Goal: Task Accomplishment & Management: Manage account settings

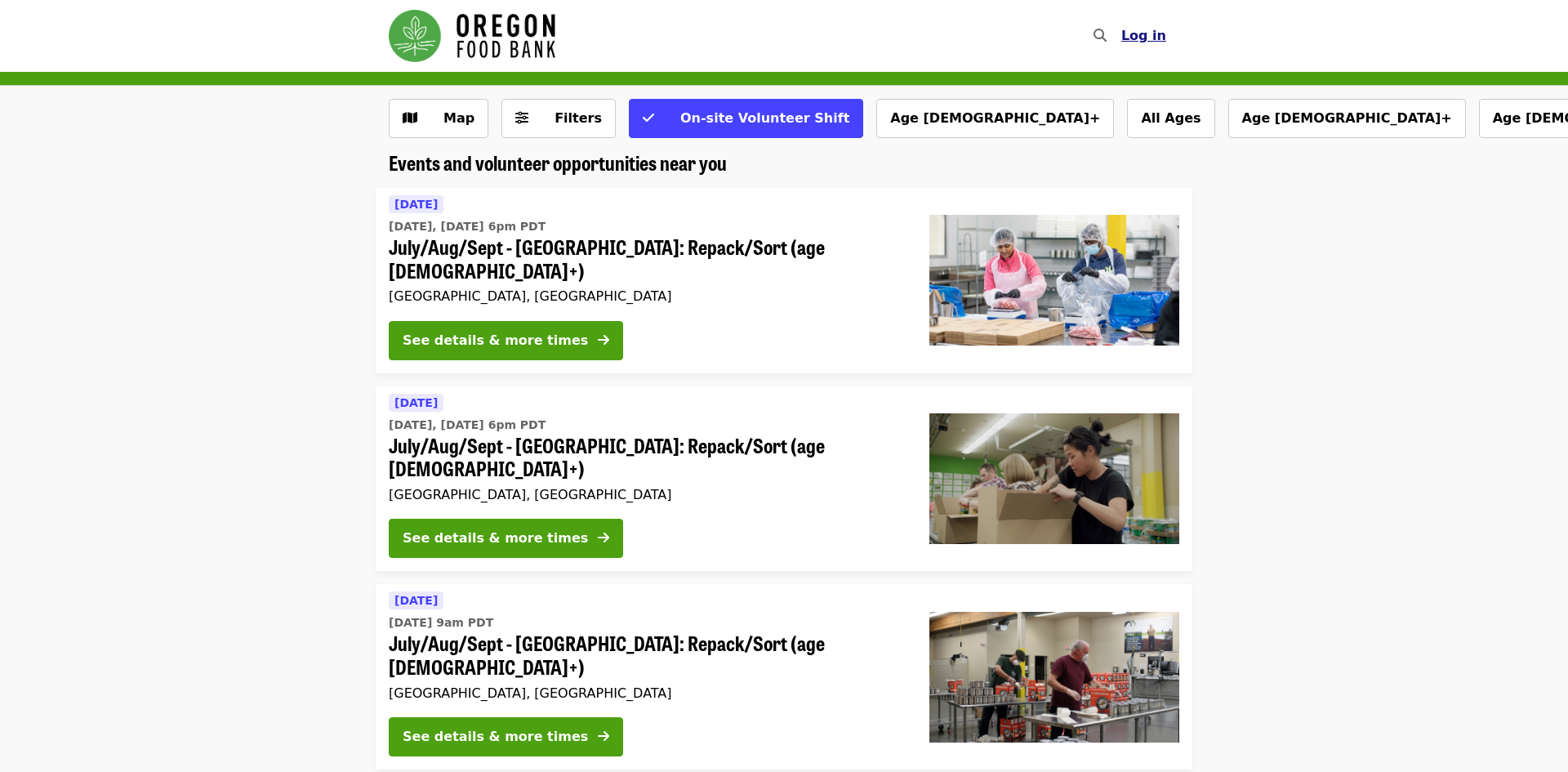
click at [1166, 32] on button "Log in" at bounding box center [1143, 35] width 71 height 32
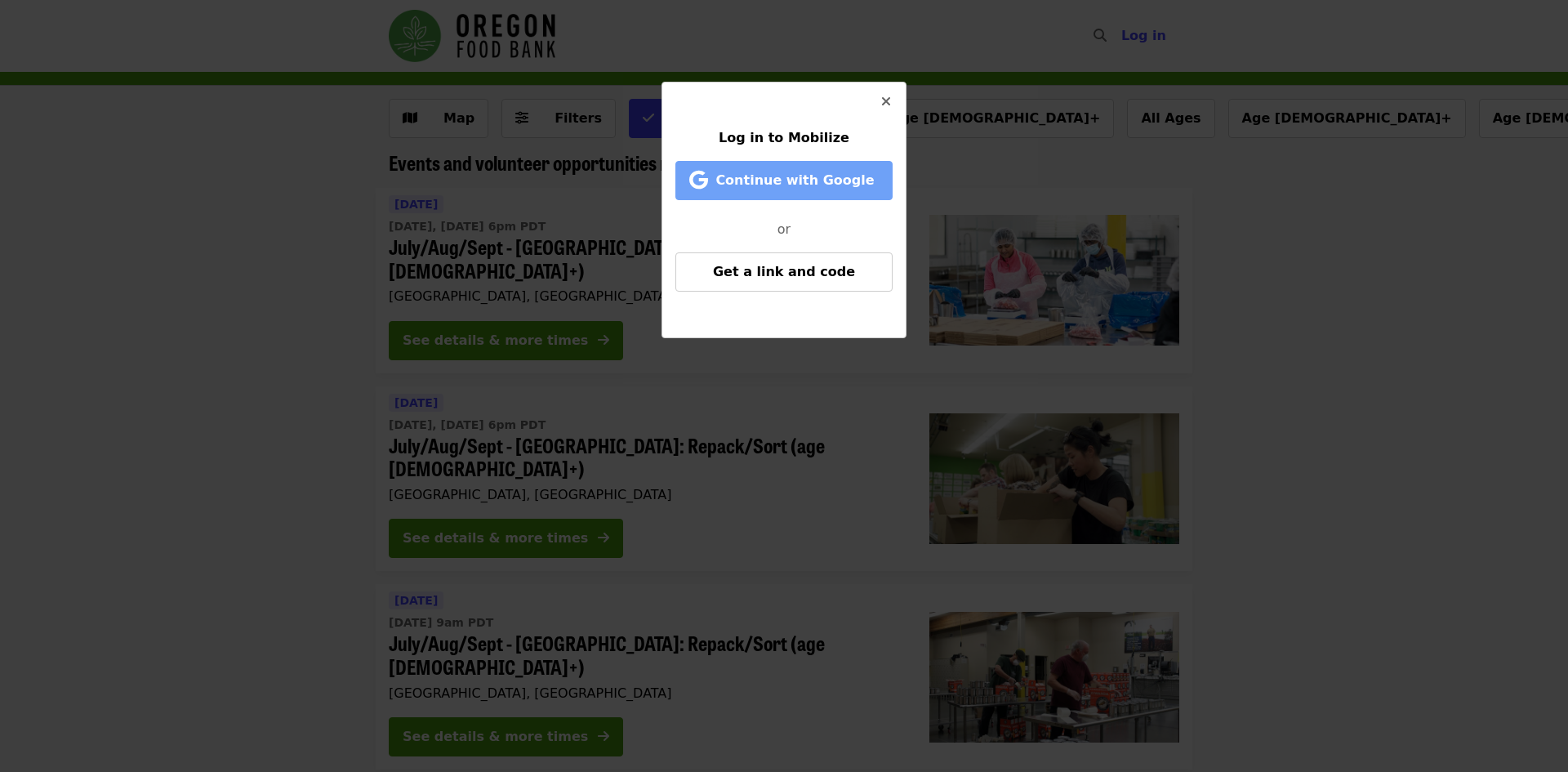
click at [810, 191] on button "Continue with Google" at bounding box center [784, 180] width 218 height 39
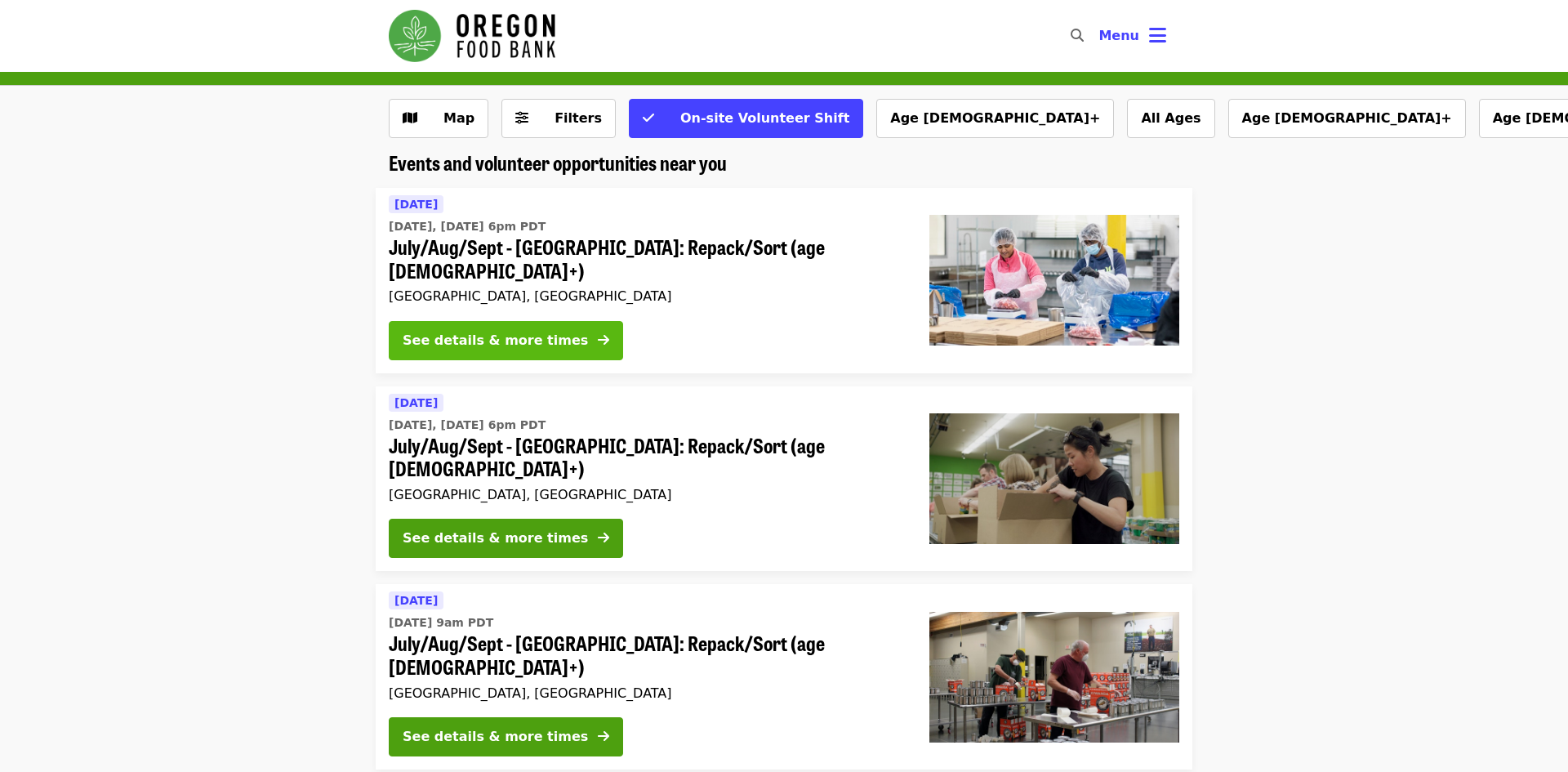
click at [514, 331] on div "See details & more times" at bounding box center [495, 340] width 185 height 19
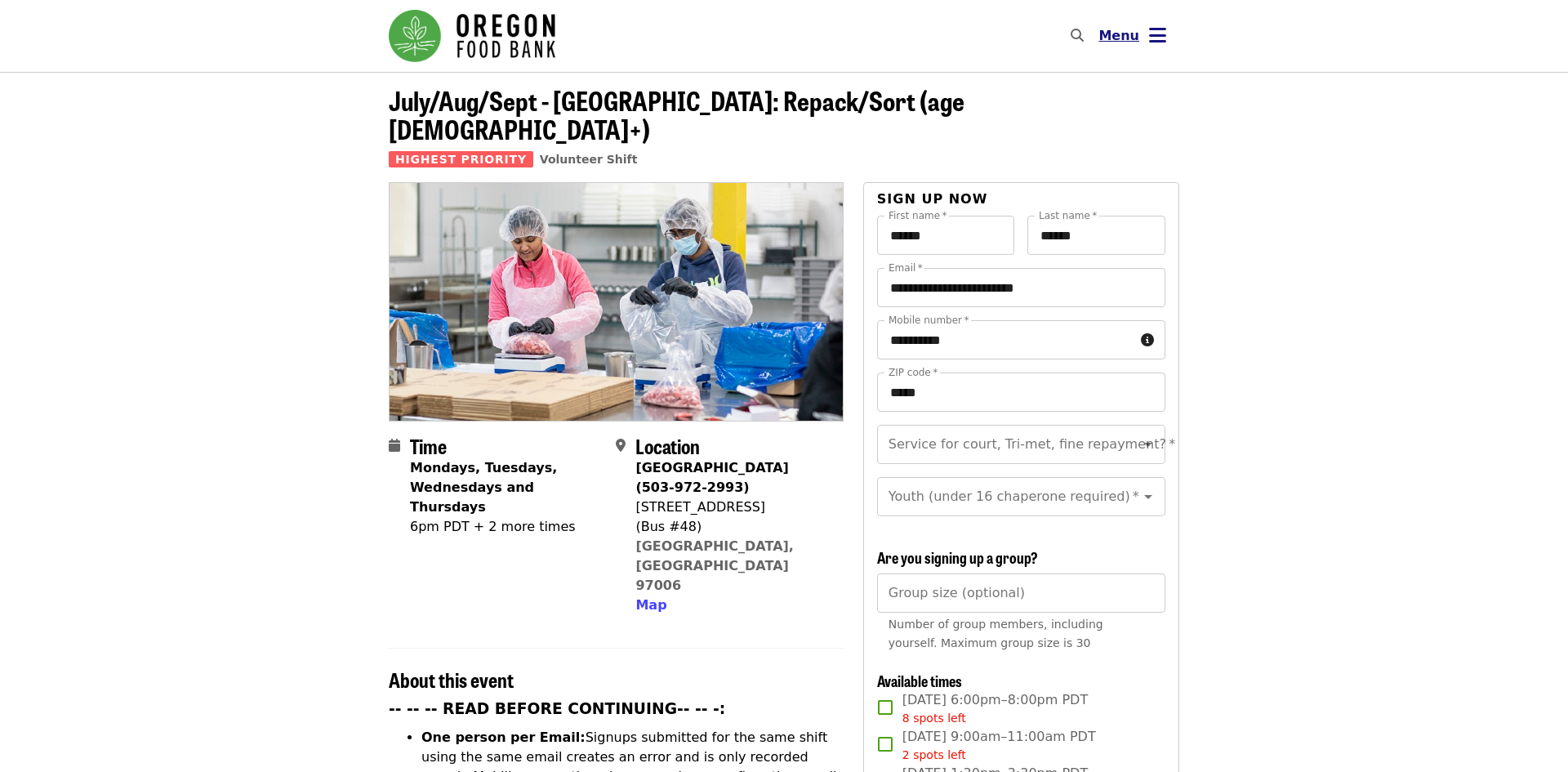
click at [1159, 34] on icon "bars icon" at bounding box center [1158, 35] width 18 height 24
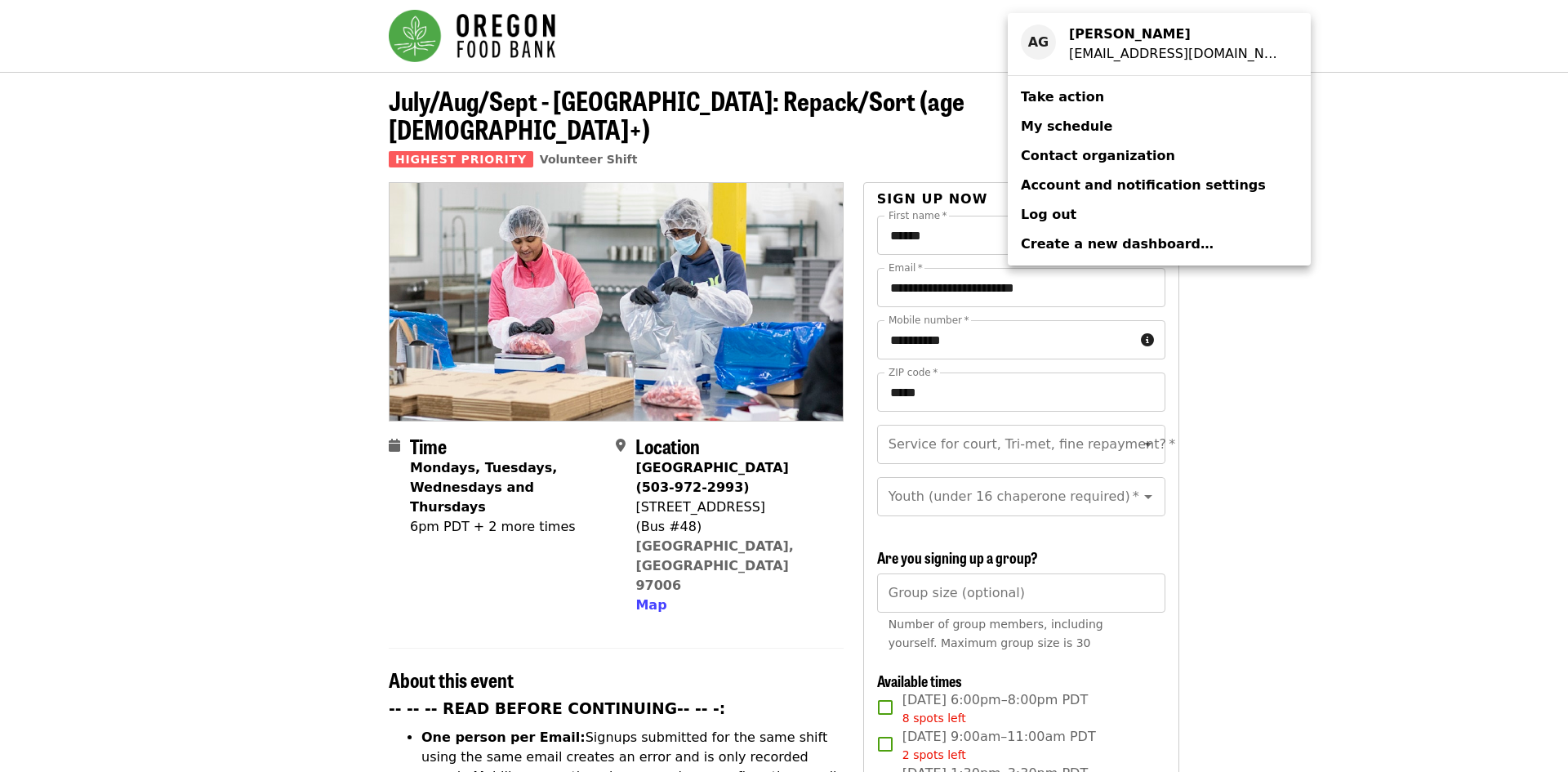
click at [1061, 125] on span "My schedule" at bounding box center [1066, 126] width 91 height 16
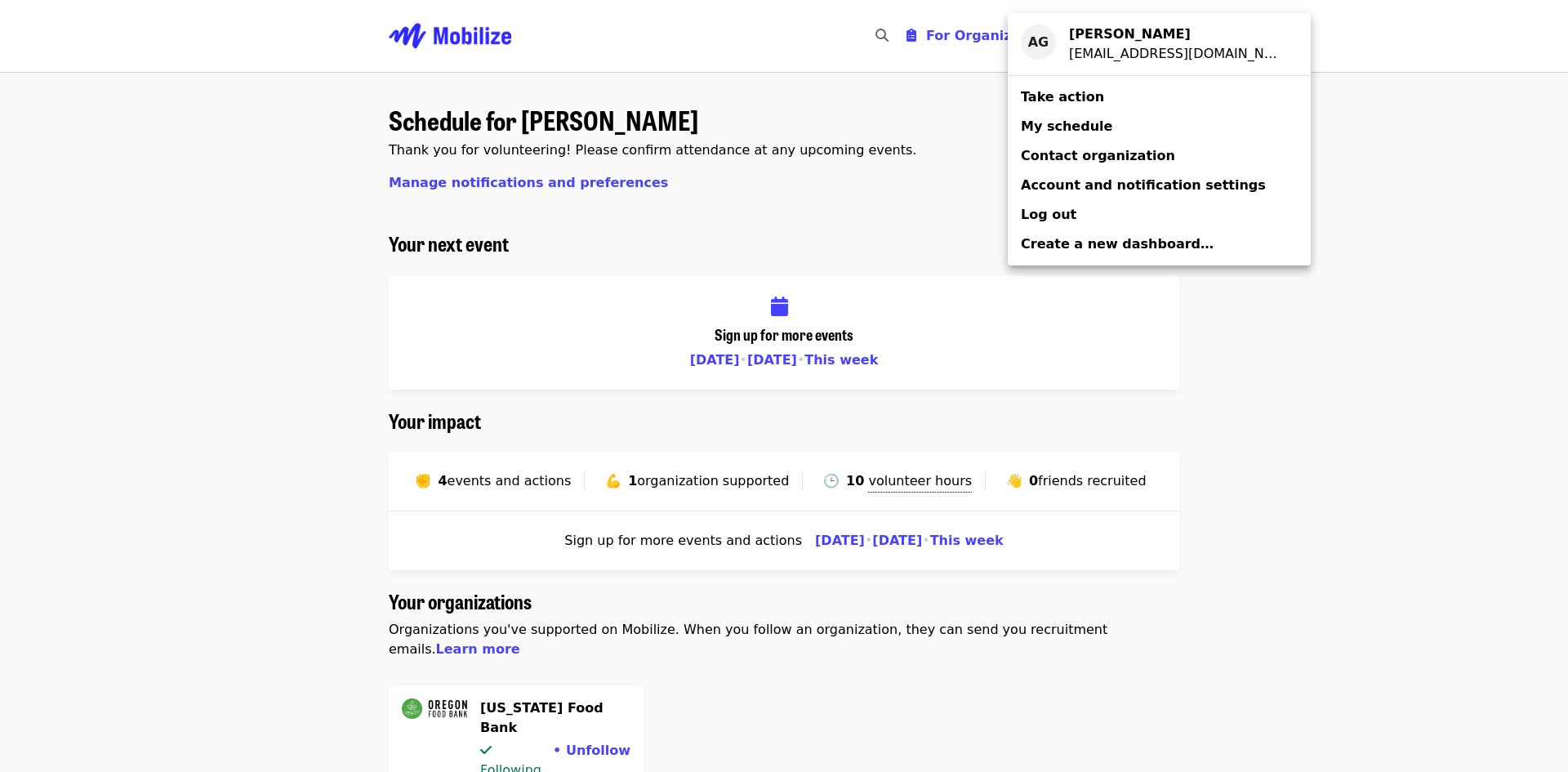
click at [1350, 182] on div "Account menu" at bounding box center [784, 386] width 1568 height 772
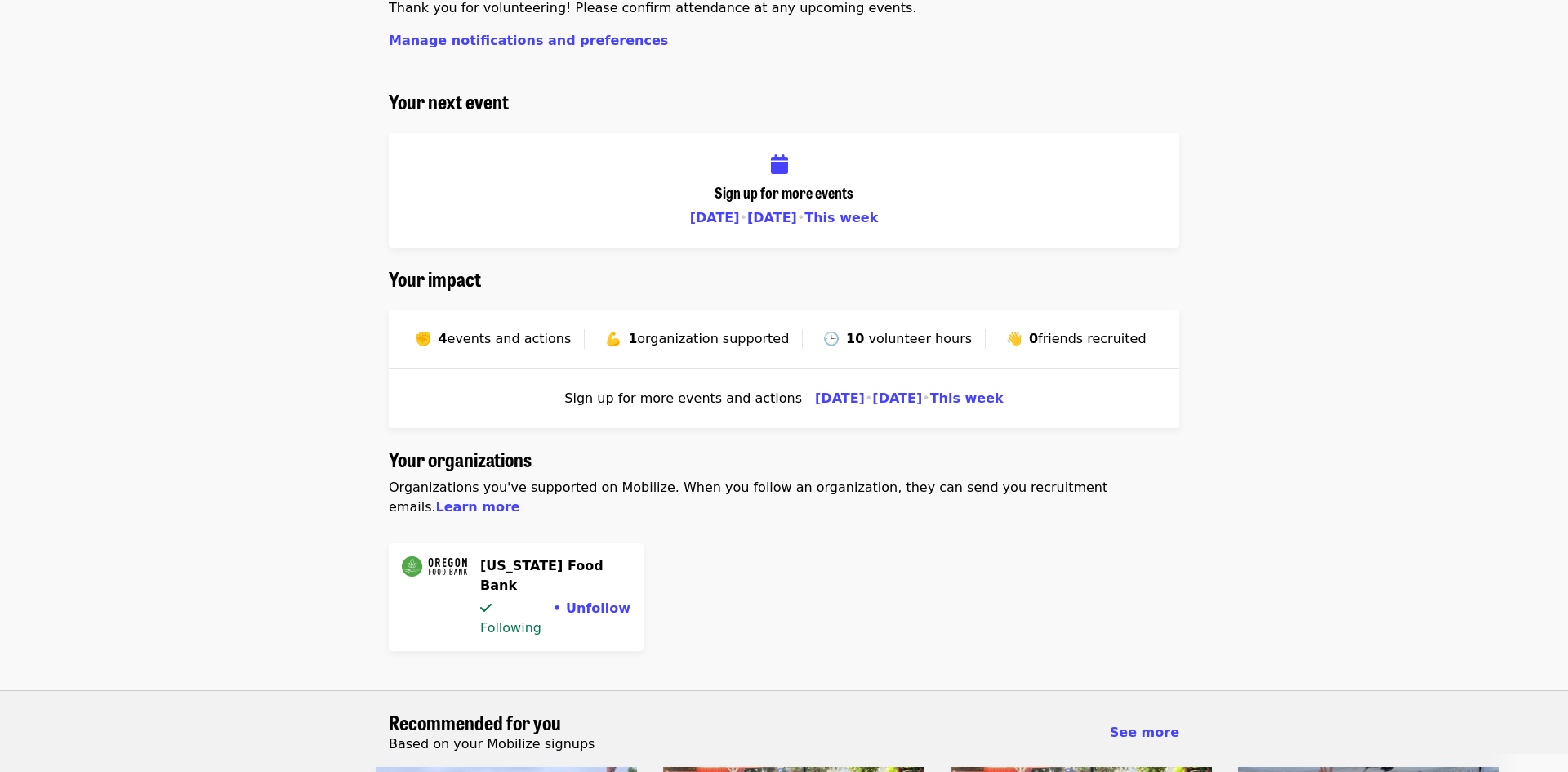
scroll to position [140, 0]
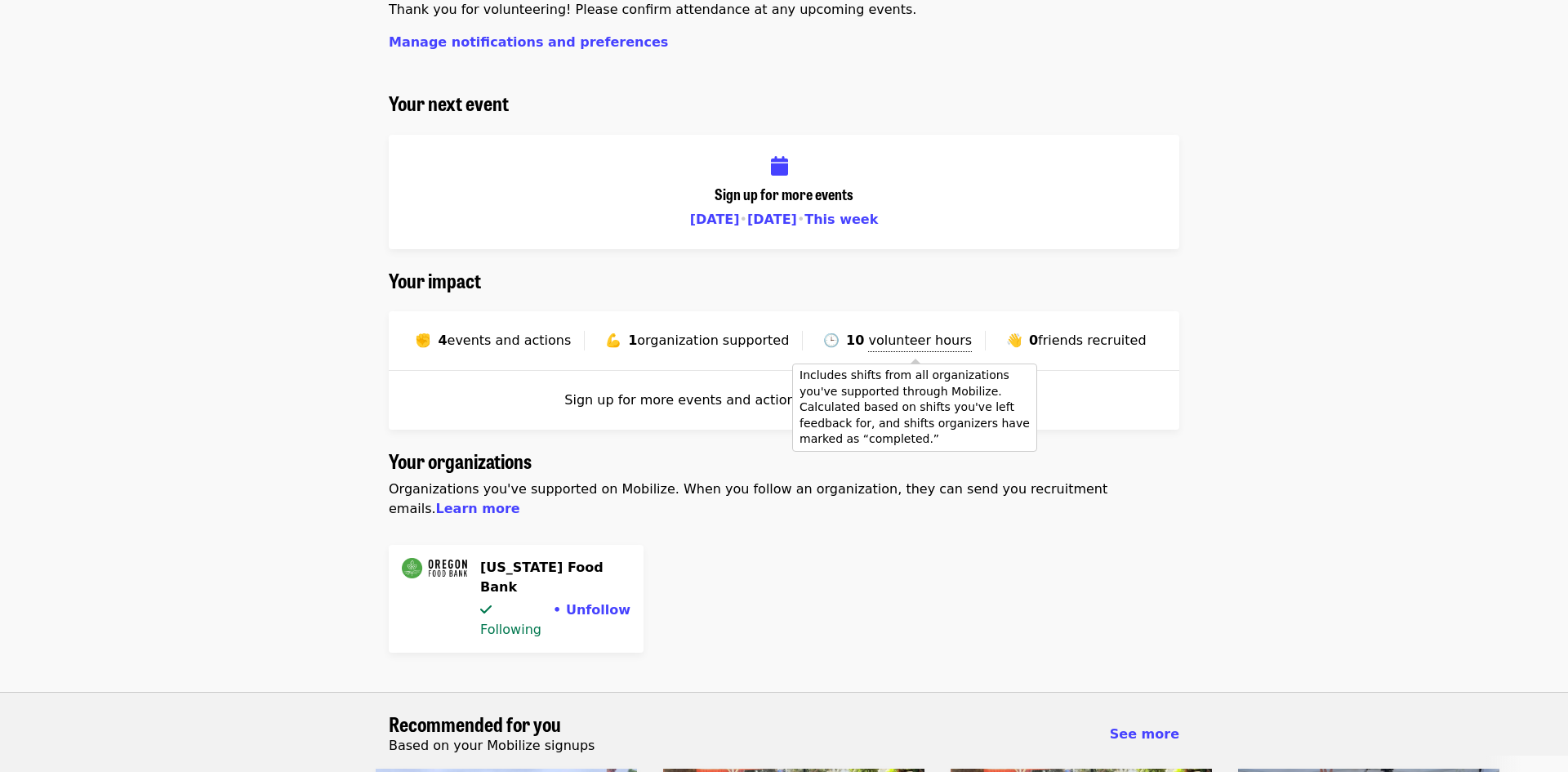
click at [920, 344] on span "volunteer hours" at bounding box center [920, 340] width 104 height 16
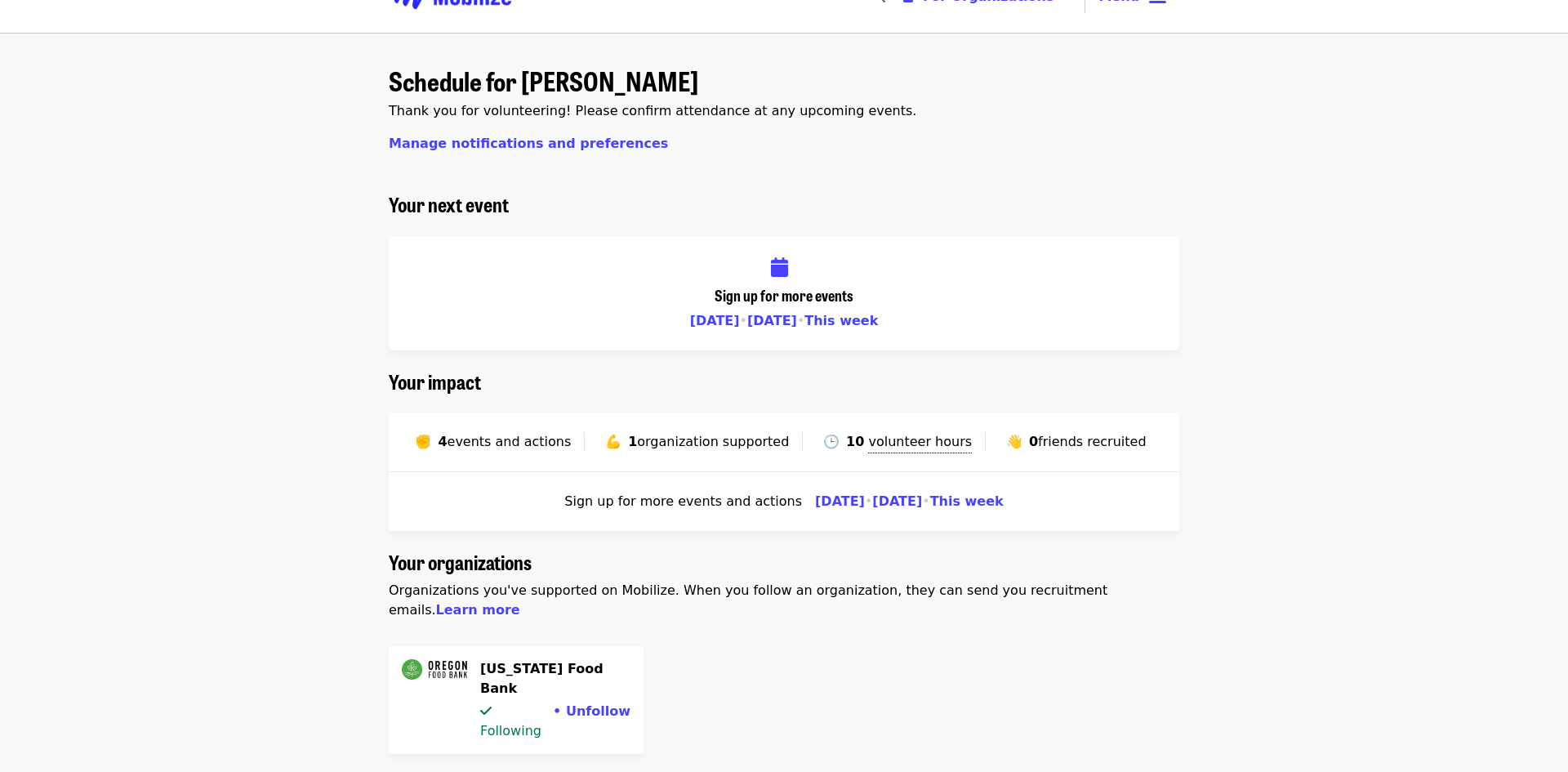
scroll to position [0, 0]
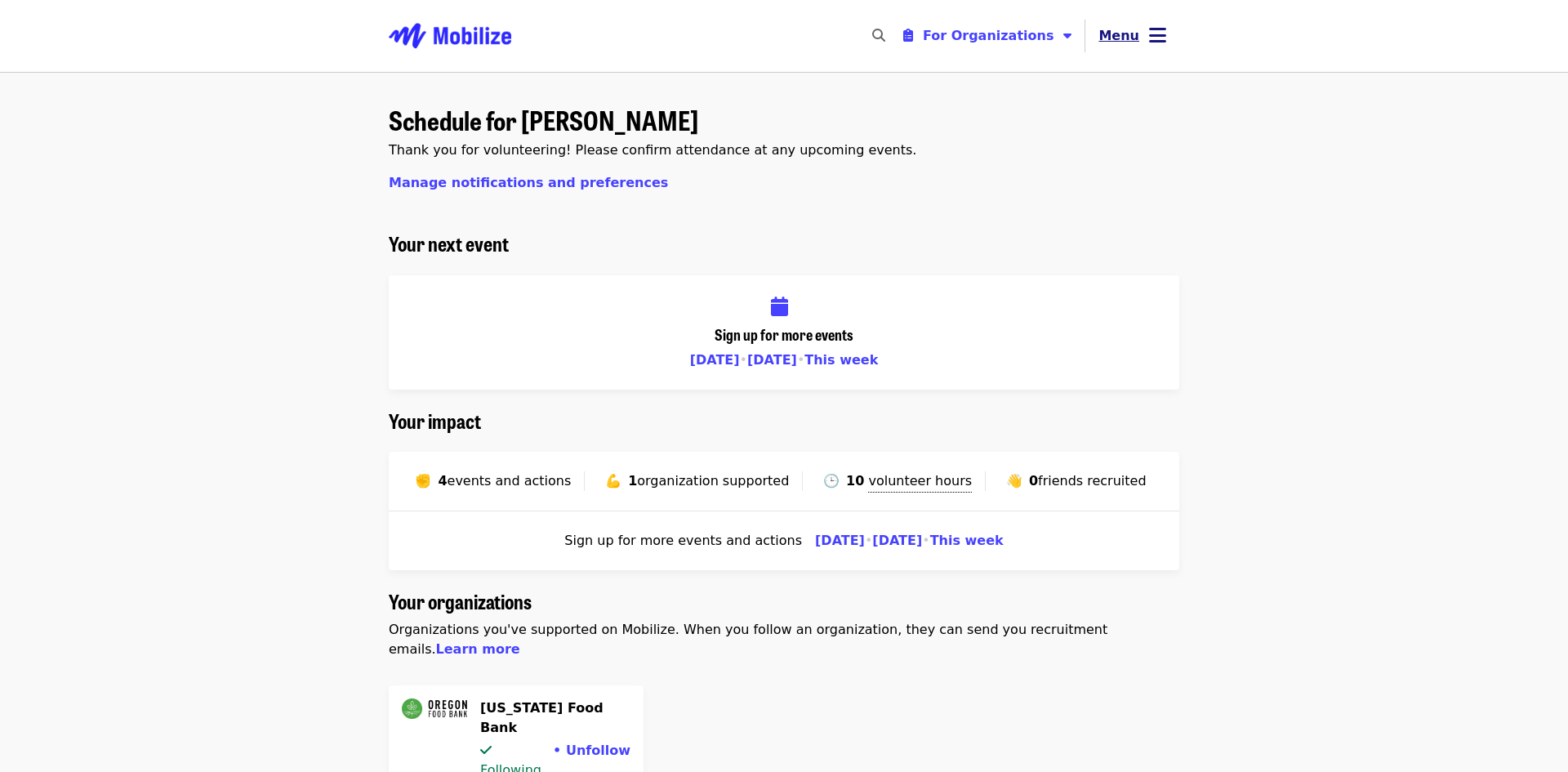
click at [1121, 33] on span "Menu" at bounding box center [1119, 36] width 41 height 16
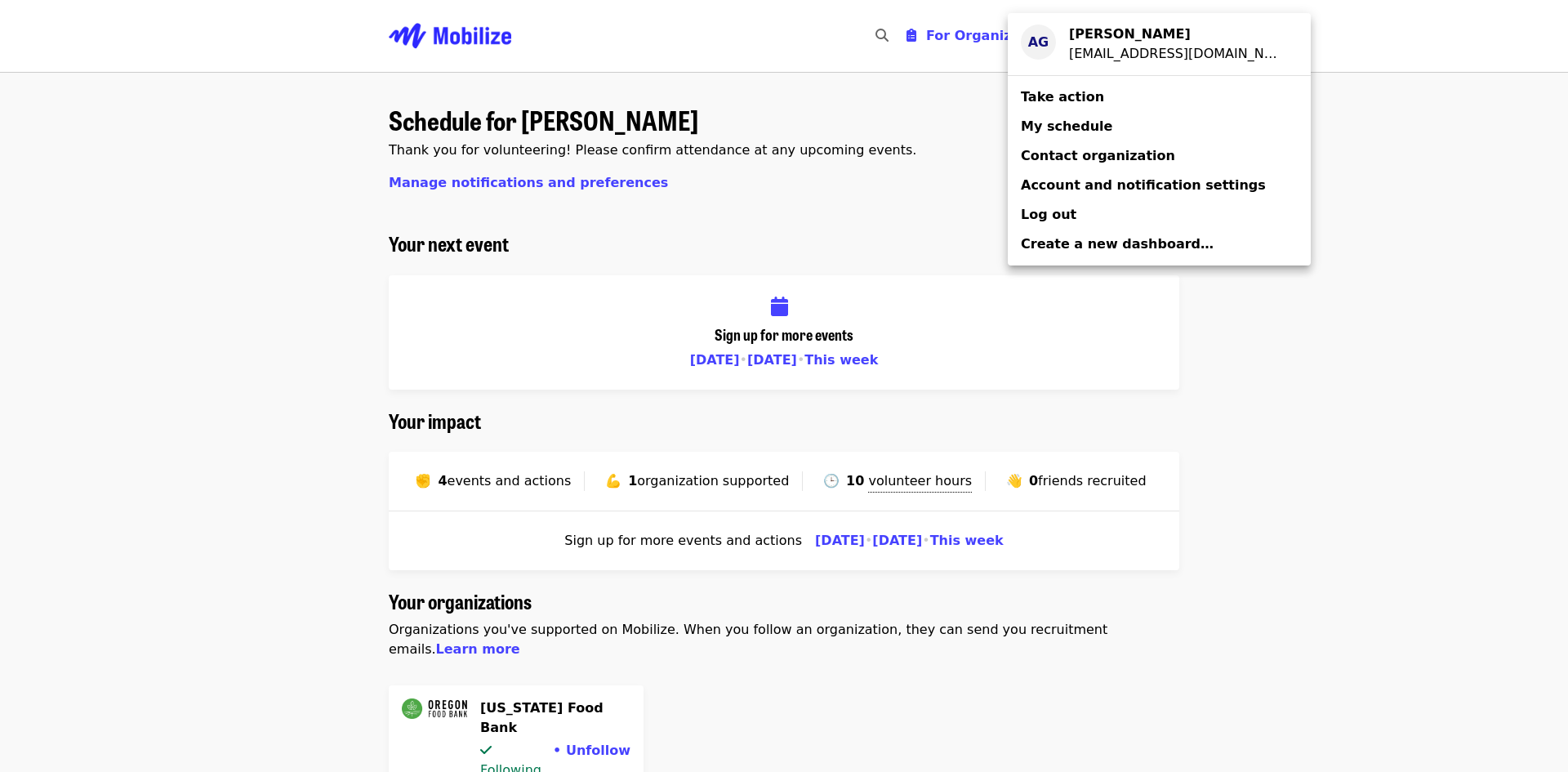
click at [1128, 40] on strong "Alyssa Guzman" at bounding box center [1129, 34] width 122 height 16
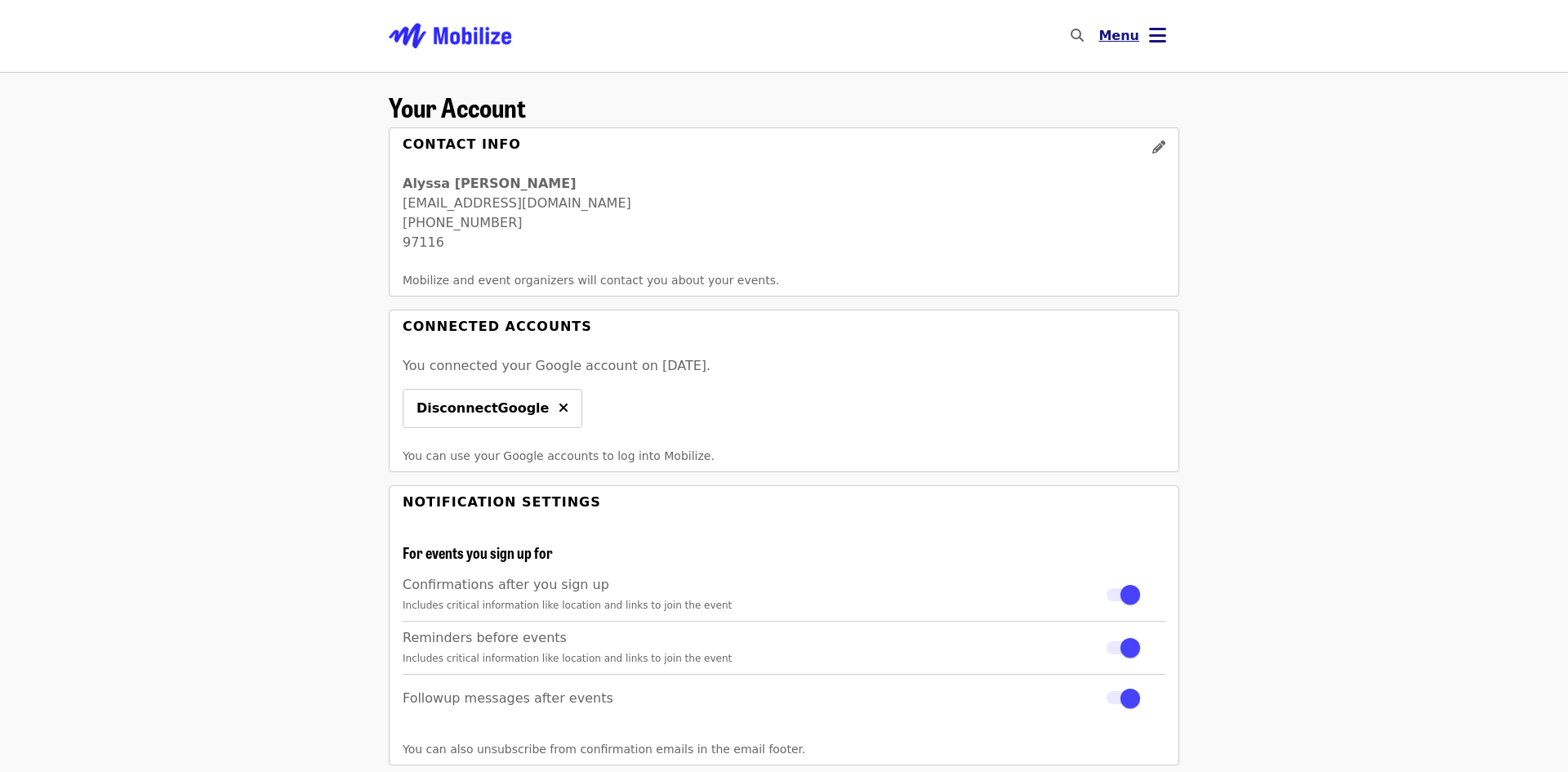
click at [1157, 37] on icon "bars icon" at bounding box center [1158, 35] width 18 height 24
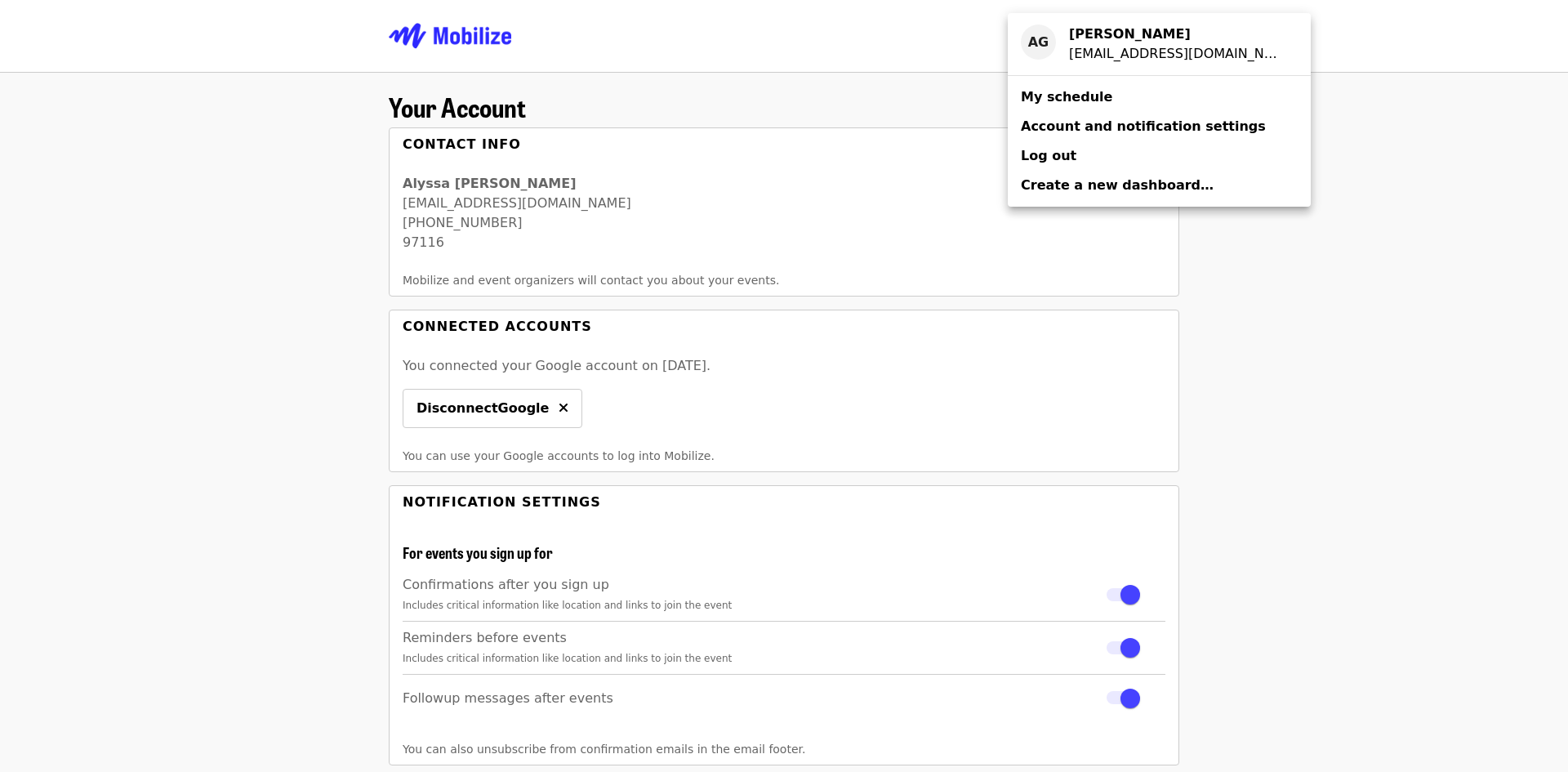
click at [1096, 136] on span "Account and notification settings" at bounding box center [1142, 126] width 245 height 19
click at [1162, 124] on span "Account and notification settings" at bounding box center [1142, 126] width 245 height 16
click at [1111, 102] on link "My schedule" at bounding box center [1159, 97] width 303 height 30
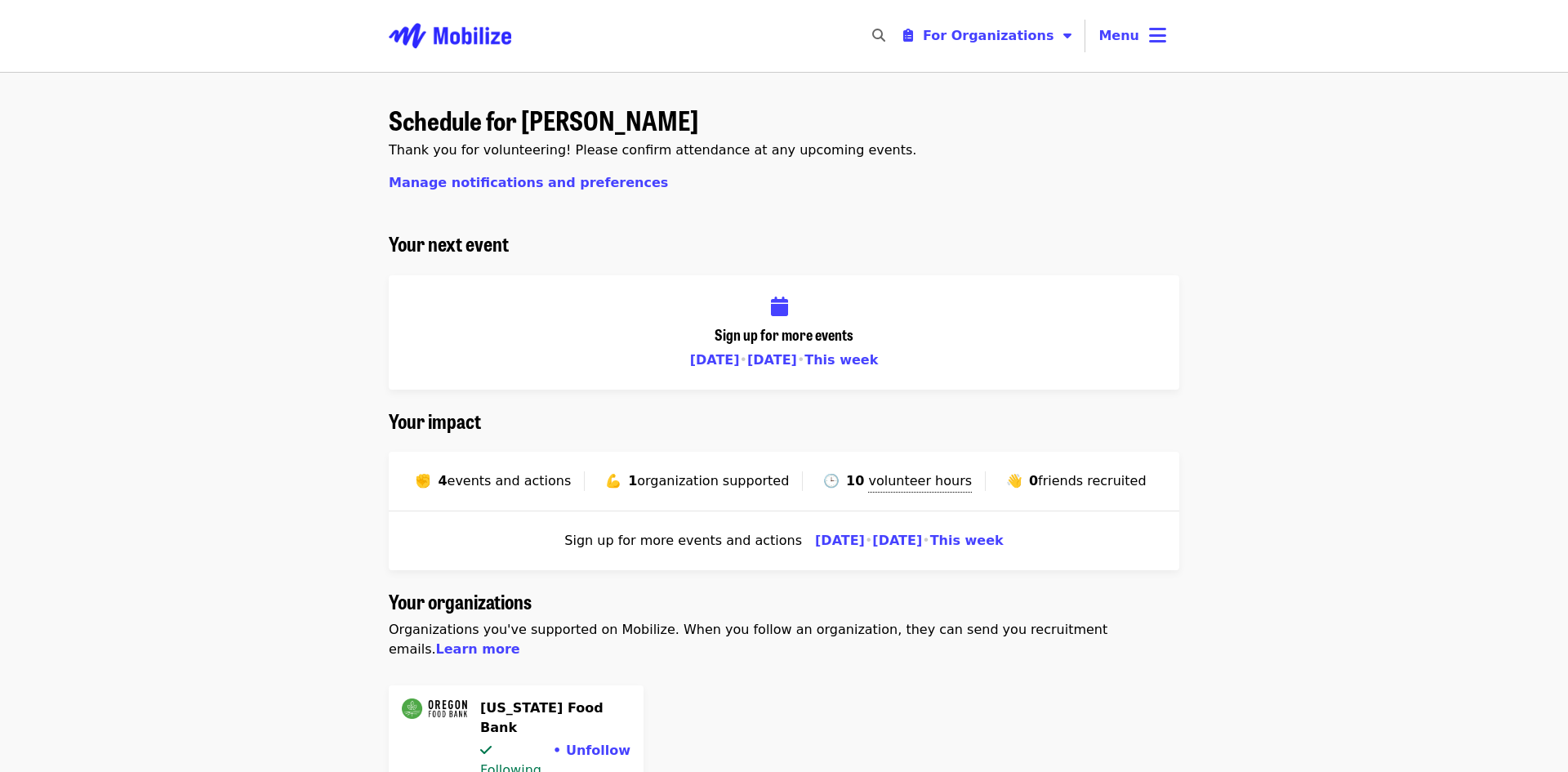
click at [447, 477] on strong "4" at bounding box center [442, 481] width 9 height 16
click at [655, 477] on span "organization supported" at bounding box center [712, 481] width 152 height 16
click at [906, 476] on span "volunteer hours" at bounding box center [920, 481] width 104 height 16
